Goal: Register for event/course

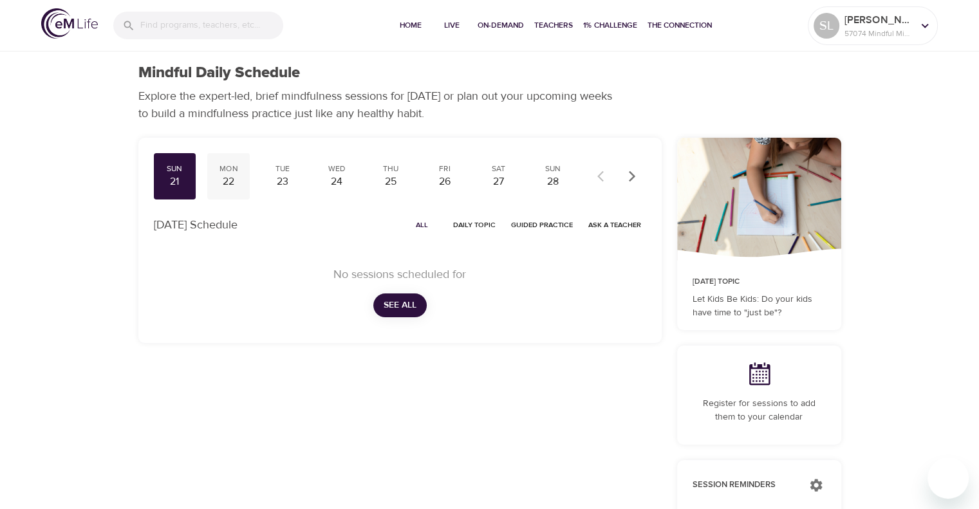
click at [232, 178] on div "22" at bounding box center [228, 181] width 32 height 15
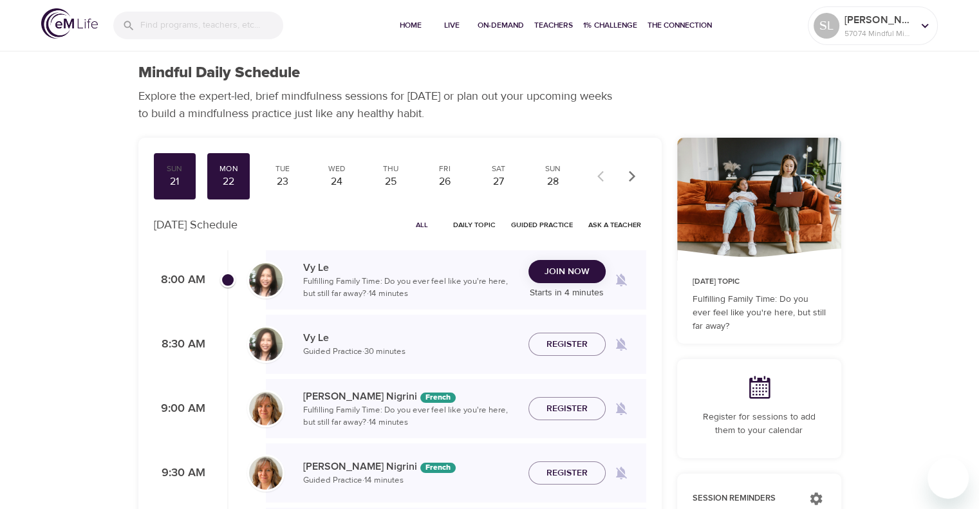
click at [553, 285] on div "Join Now Starts in 4 minutes" at bounding box center [566, 280] width 77 height 41
click at [563, 270] on span "Join Now" at bounding box center [566, 272] width 45 height 16
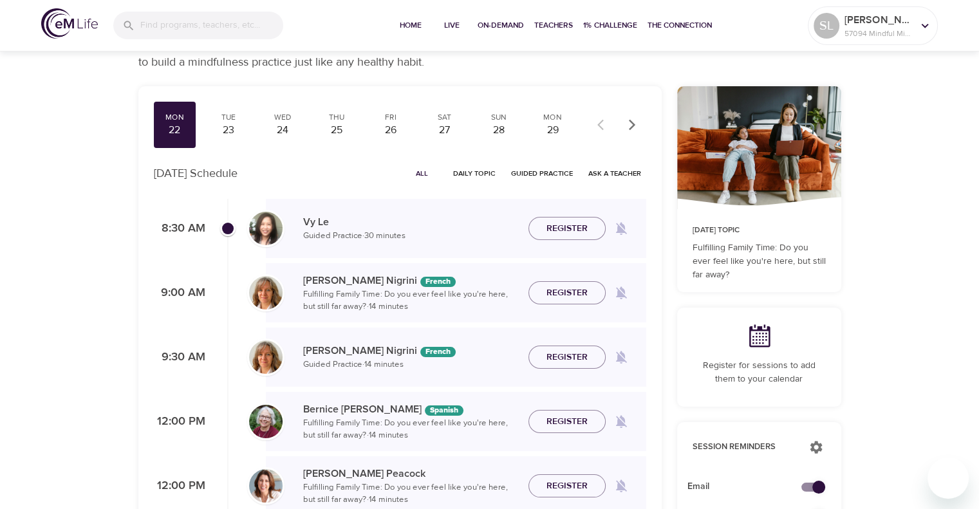
scroll to position [257, 0]
